Goal: Information Seeking & Learning: Find specific fact

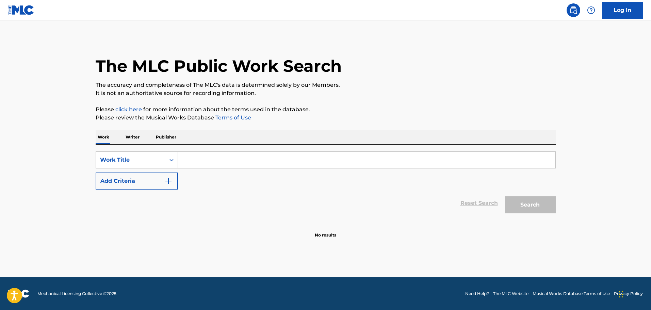
click at [207, 165] on input "Search Form" at bounding box center [366, 160] width 377 height 16
paste input "TRATTORIA"
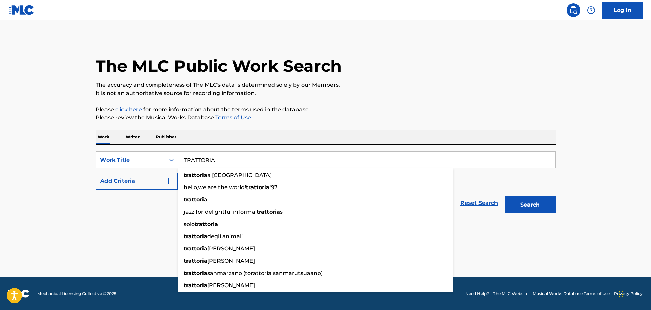
type input "TRATTORIA"
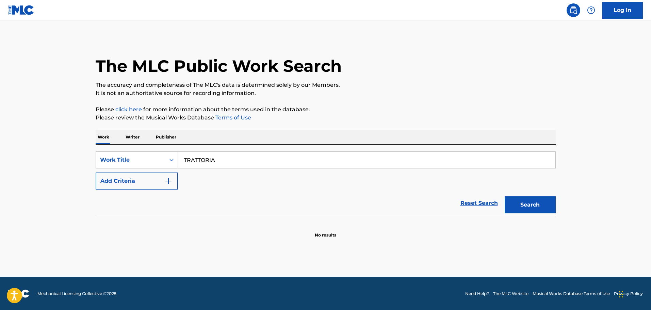
click at [105, 184] on button "Add Criteria" at bounding box center [137, 180] width 82 height 17
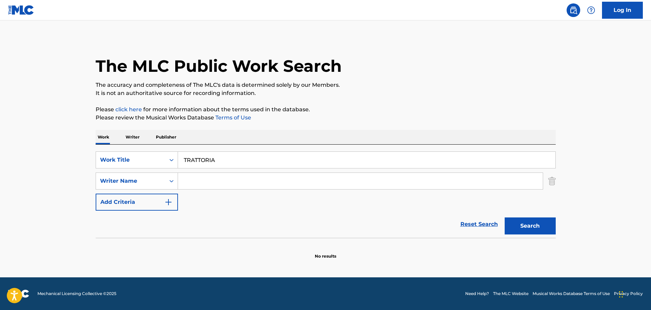
click at [201, 178] on input "Search Form" at bounding box center [360, 181] width 365 height 16
paste input "Rustichelli"
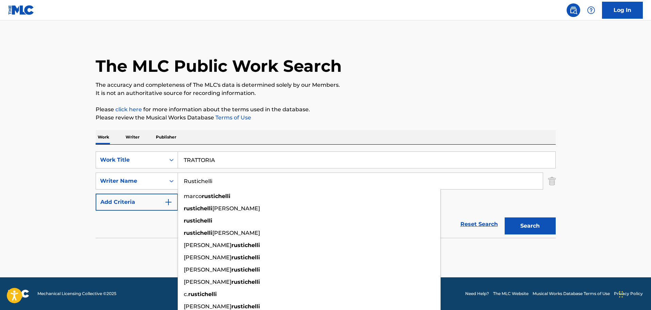
type input "Rustichelli"
click at [535, 230] on button "Search" at bounding box center [529, 225] width 51 height 17
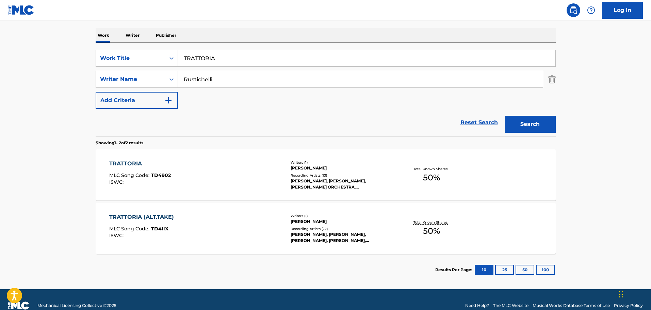
scroll to position [102, 0]
click at [129, 161] on div "TRATTORIA" at bounding box center [140, 163] width 62 height 8
